Goal: Transaction & Acquisition: Purchase product/service

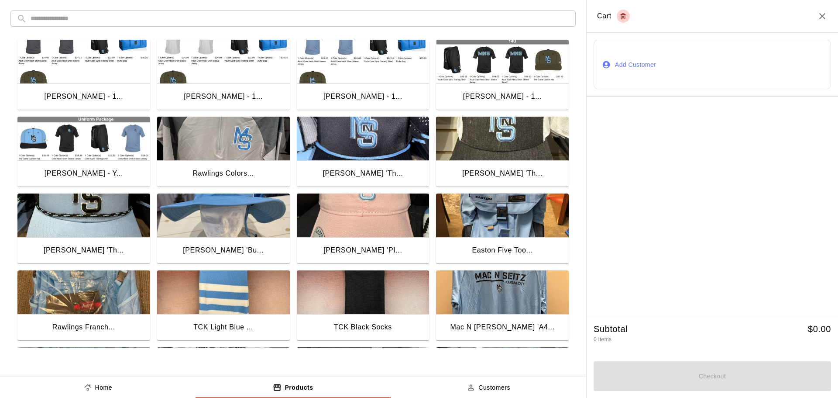
click at [500, 294] on img "button" at bounding box center [502, 292] width 133 height 44
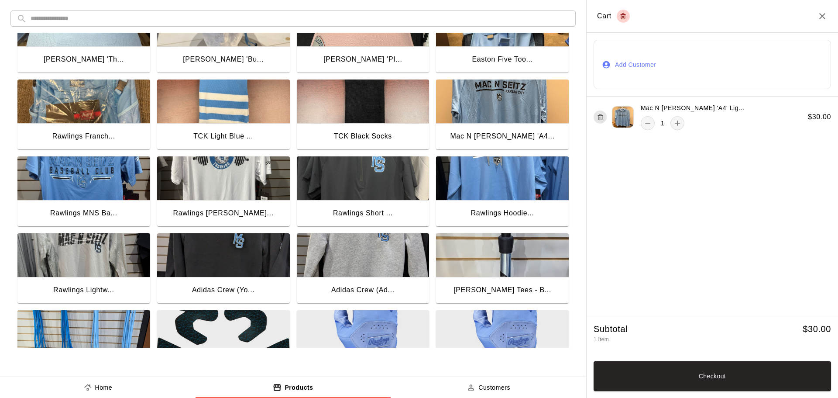
scroll to position [218, 0]
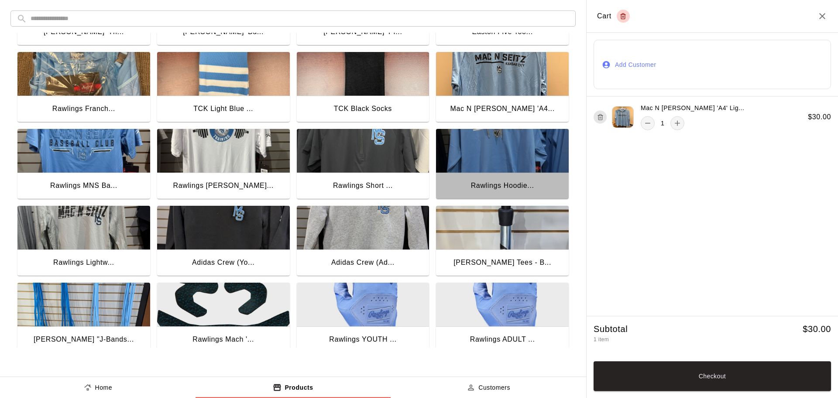
click at [515, 152] on img "button" at bounding box center [502, 151] width 133 height 44
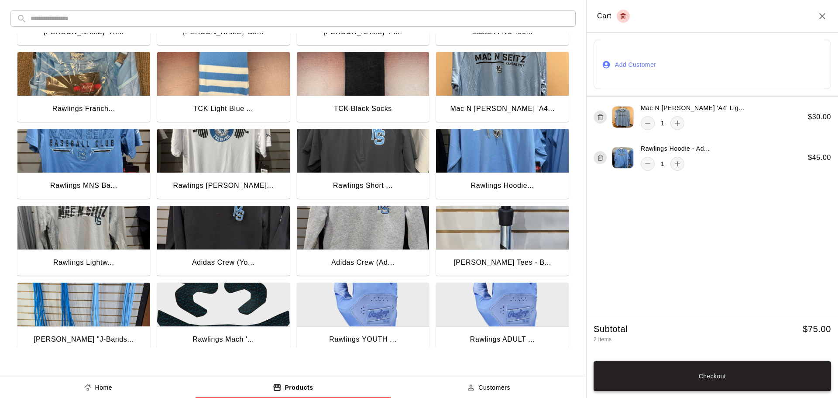
click at [676, 373] on button "Checkout" at bounding box center [712, 376] width 237 height 30
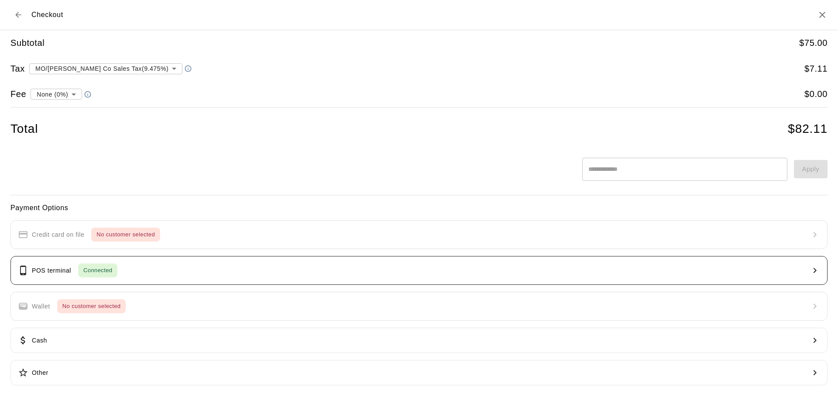
click at [160, 273] on button "POS terminal Connected" at bounding box center [418, 270] width 817 height 29
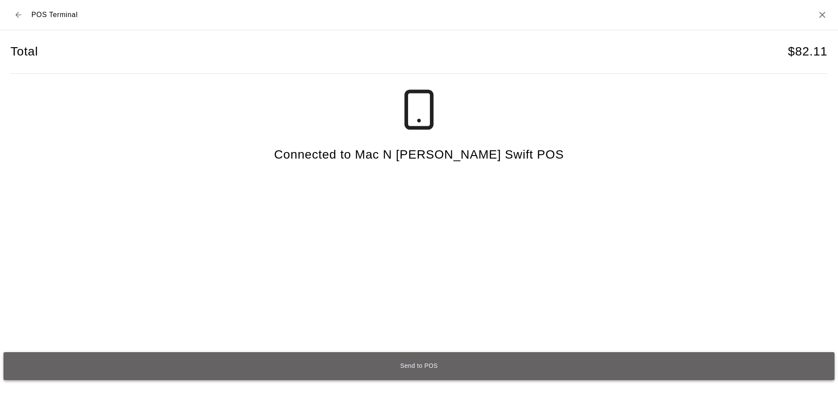
click at [387, 368] on button "Send to POS" at bounding box center [418, 366] width 831 height 28
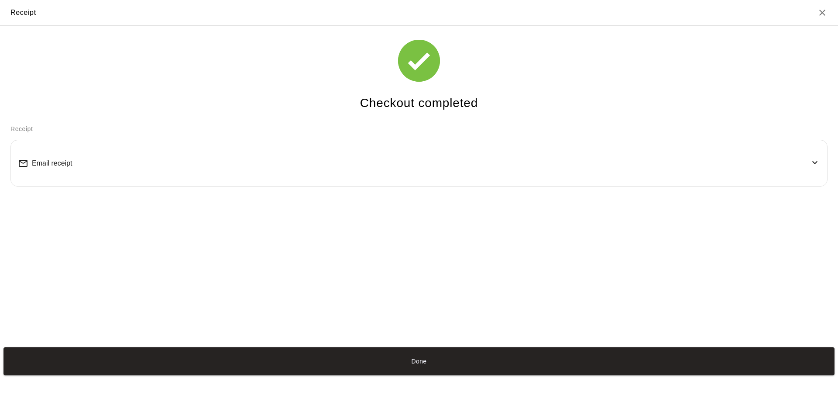
click at [51, 170] on div "Email receipt" at bounding box center [419, 163] width 802 height 32
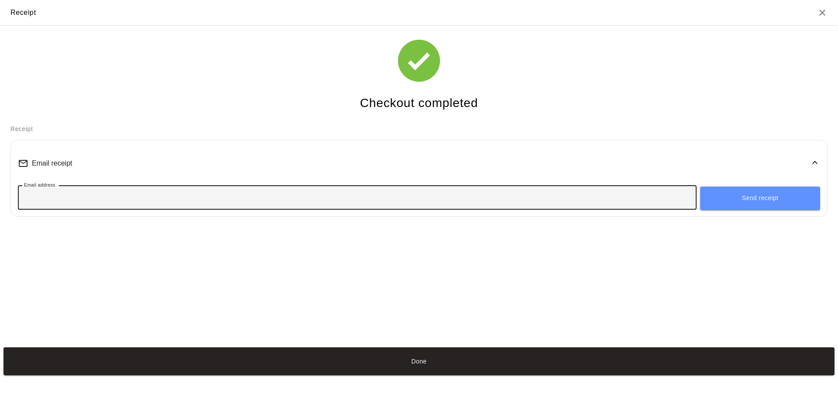
click at [82, 196] on input "Email address" at bounding box center [357, 197] width 679 height 16
type input "**********"
click at [758, 198] on button "Send receipt" at bounding box center [760, 198] width 120 height 24
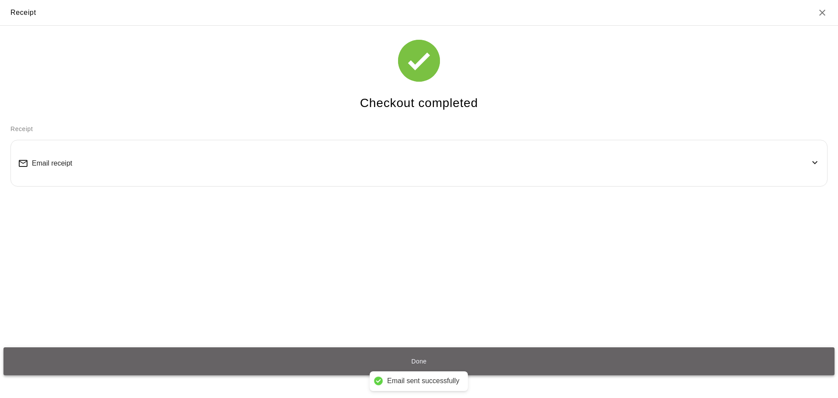
click at [347, 364] on button "Done" at bounding box center [418, 361] width 831 height 28
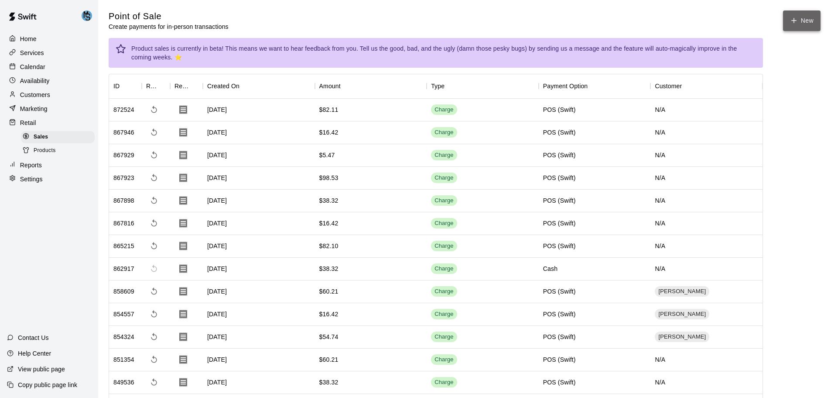
click at [800, 26] on button "New" at bounding box center [802, 20] width 38 height 21
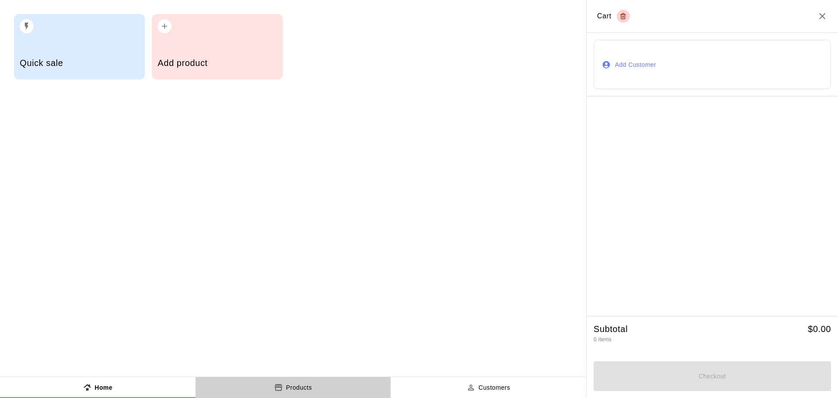
click at [303, 385] on p "Products" at bounding box center [299, 387] width 26 height 9
